Goal: Task Accomplishment & Management: Manage account settings

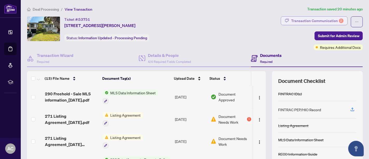
click at [311, 20] on div "Transaction Communication 2" at bounding box center [317, 21] width 52 height 8
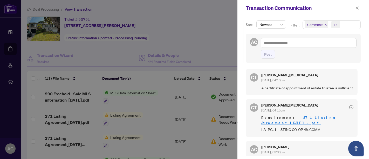
click at [308, 69] on div "CT [PERSON_NAME][MEDICAL_DATA] [DATE], 04:16pm A certificate of appointment of …" at bounding box center [302, 82] width 112 height 26
click at [358, 8] on icon "close" at bounding box center [357, 8] width 4 height 4
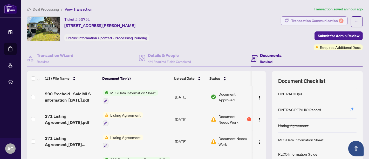
click at [316, 19] on div "Transaction Communication 2" at bounding box center [317, 21] width 52 height 8
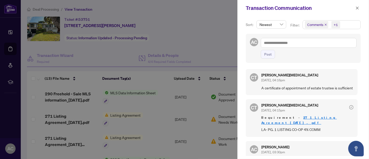
click at [192, 31] on div at bounding box center [184, 79] width 369 height 159
click at [357, 8] on icon "close" at bounding box center [357, 7] width 3 height 3
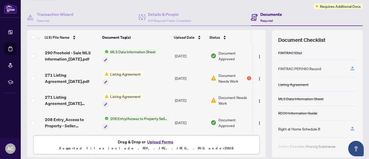
scroll to position [58, 0]
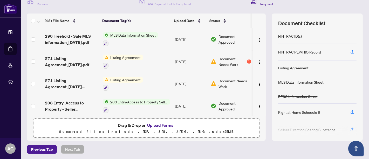
click at [161, 124] on button "Upload Forms" at bounding box center [160, 125] width 29 height 7
click at [160, 124] on button "Upload Forms" at bounding box center [160, 125] width 29 height 7
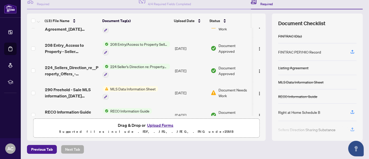
click at [158, 122] on button "Upload Forms" at bounding box center [160, 125] width 29 height 7
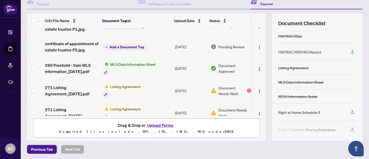
scroll to position [0, 0]
